Goal: Communication & Community: Share content

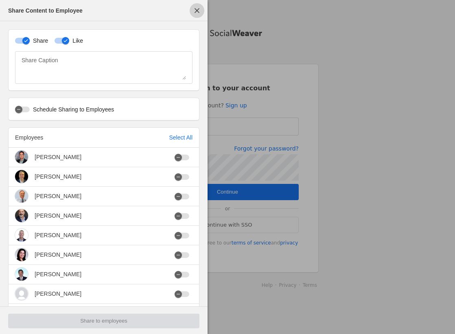
click at [194, 10] on span "button" at bounding box center [196, 10] width 15 height 15
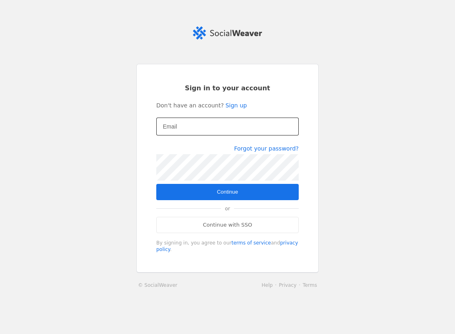
click at [194, 130] on input "Email" at bounding box center [227, 127] width 129 height 10
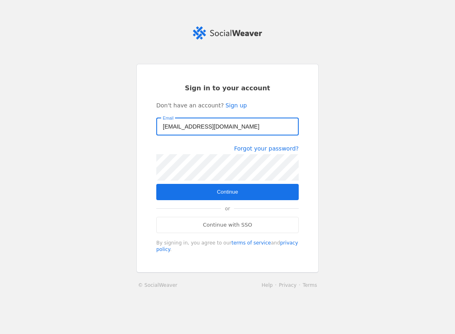
type input "[EMAIL_ADDRESS][DOMAIN_NAME]"
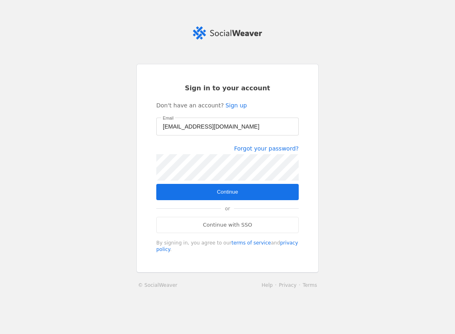
click at [210, 191] on span "submit" at bounding box center [227, 192] width 142 height 16
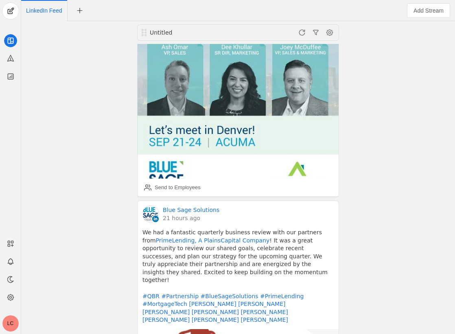
scroll to position [42, 0]
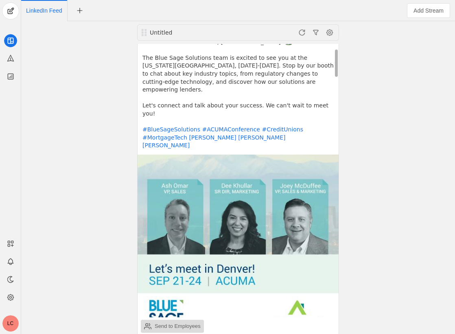
click at [169, 322] on div "Send to Employees" at bounding box center [177, 326] width 46 height 8
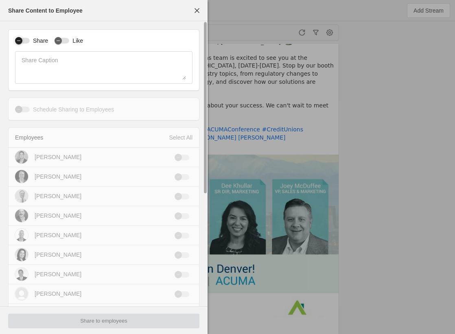
click at [21, 39] on div "button" at bounding box center [18, 40] width 7 height 7
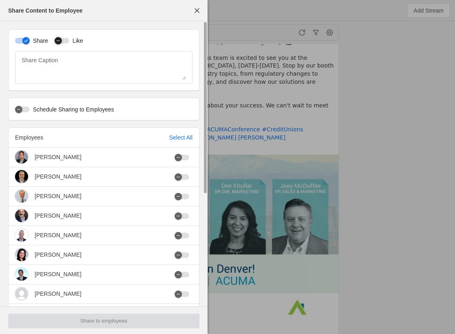
click at [62, 41] on div "button" at bounding box center [57, 40] width 7 height 7
click at [173, 136] on div "Select All" at bounding box center [181, 137] width 24 height 8
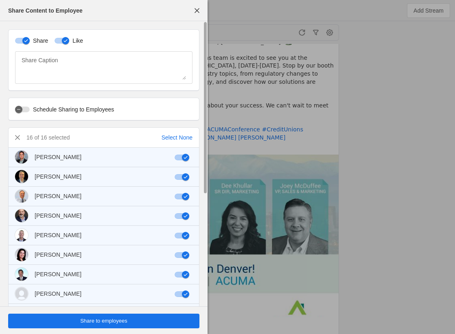
click at [183, 196] on div "button" at bounding box center [185, 196] width 7 height 7
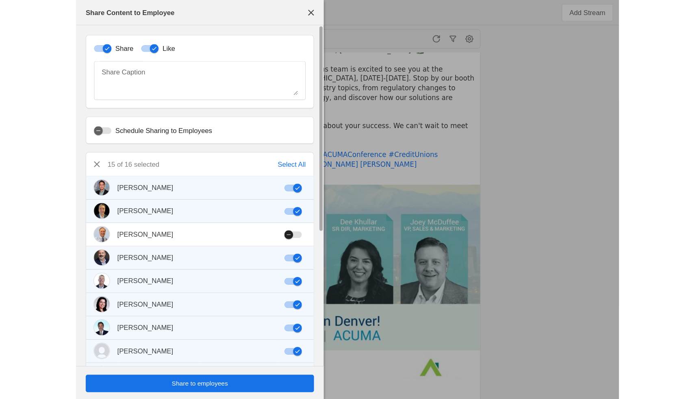
scroll to position [183, 0]
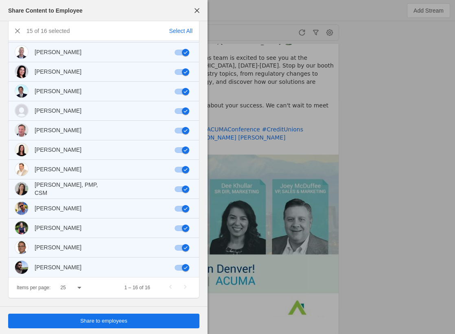
click at [106, 319] on span "Share to employees" at bounding box center [103, 321] width 47 height 8
